Goal: Check status: Check status

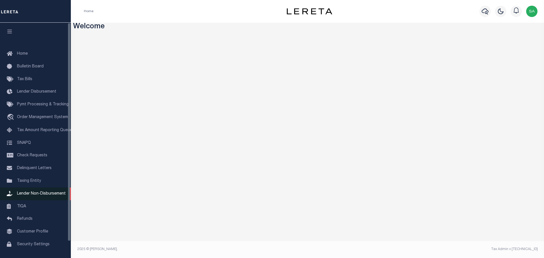
click at [31, 199] on link "Lender Non-Disbursement" at bounding box center [35, 194] width 71 height 13
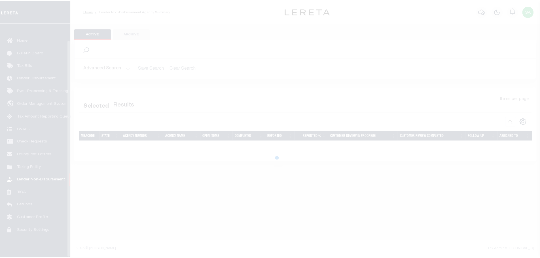
scroll to position [18, 0]
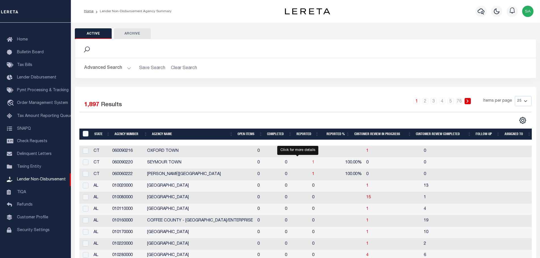
click at [312, 164] on span "1" at bounding box center [313, 163] width 2 height 4
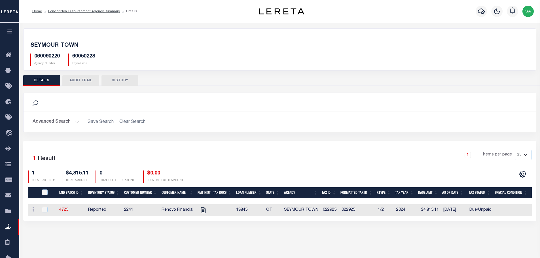
scroll to position [0, 138]
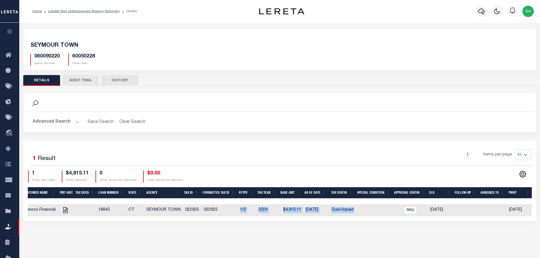
drag, startPoint x: 239, startPoint y: 210, endPoint x: 358, endPoint y: 210, distance: 118.8
click at [358, 210] on tr "ACTIONS View Tax Line Detail Internal Comments 4725 Reported 2241 Renovo Financ…" at bounding box center [211, 210] width 642 height 12
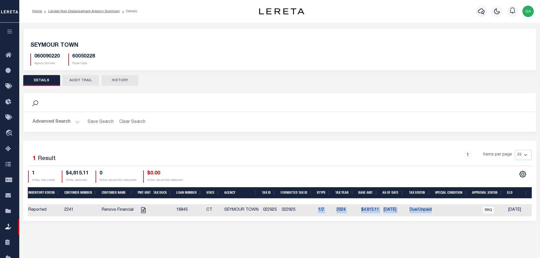
scroll to position [0, 0]
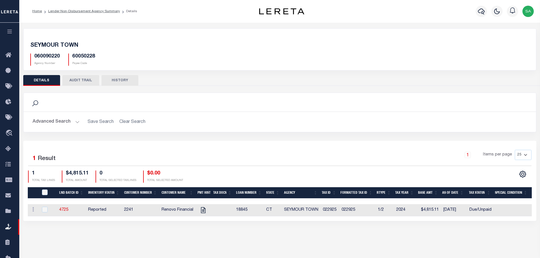
click at [234, 234] on div "SEYMOUR TOWN 060090220 Agency Number 60050228 Payee Code" at bounding box center [279, 130] width 521 height 215
drag, startPoint x: 124, startPoint y: 211, endPoint x: 132, endPoint y: 211, distance: 7.9
click at [132, 211] on td "2241" at bounding box center [140, 210] width 37 height 12
checkbox input "true"
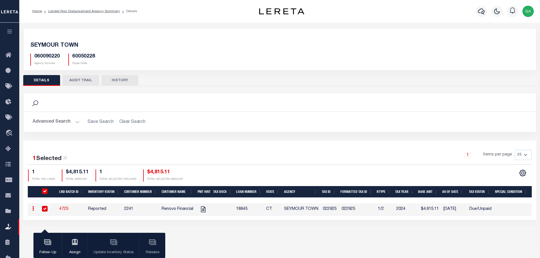
click at [418, 225] on div "SEYMOUR TOWN 060090220 Agency Number 60050228 Payee Code" at bounding box center [279, 130] width 521 height 215
click at [239, 230] on div "SEYMOUR TOWN 060090220 Agency Number 60050228 Payee Code" at bounding box center [279, 130] width 521 height 215
click at [43, 209] on input "checkbox" at bounding box center [45, 209] width 6 height 6
checkbox input "false"
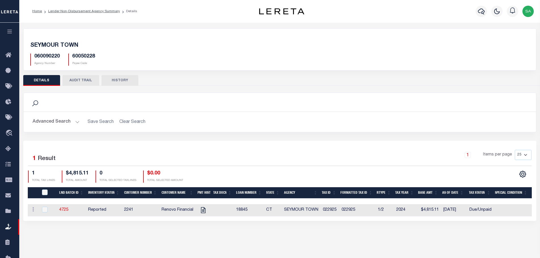
click at [211, 166] on div "1 Selected 1 Result 1 Items per page 25 50 100 200" at bounding box center [279, 158] width 503 height 16
